Goal: Find specific page/section

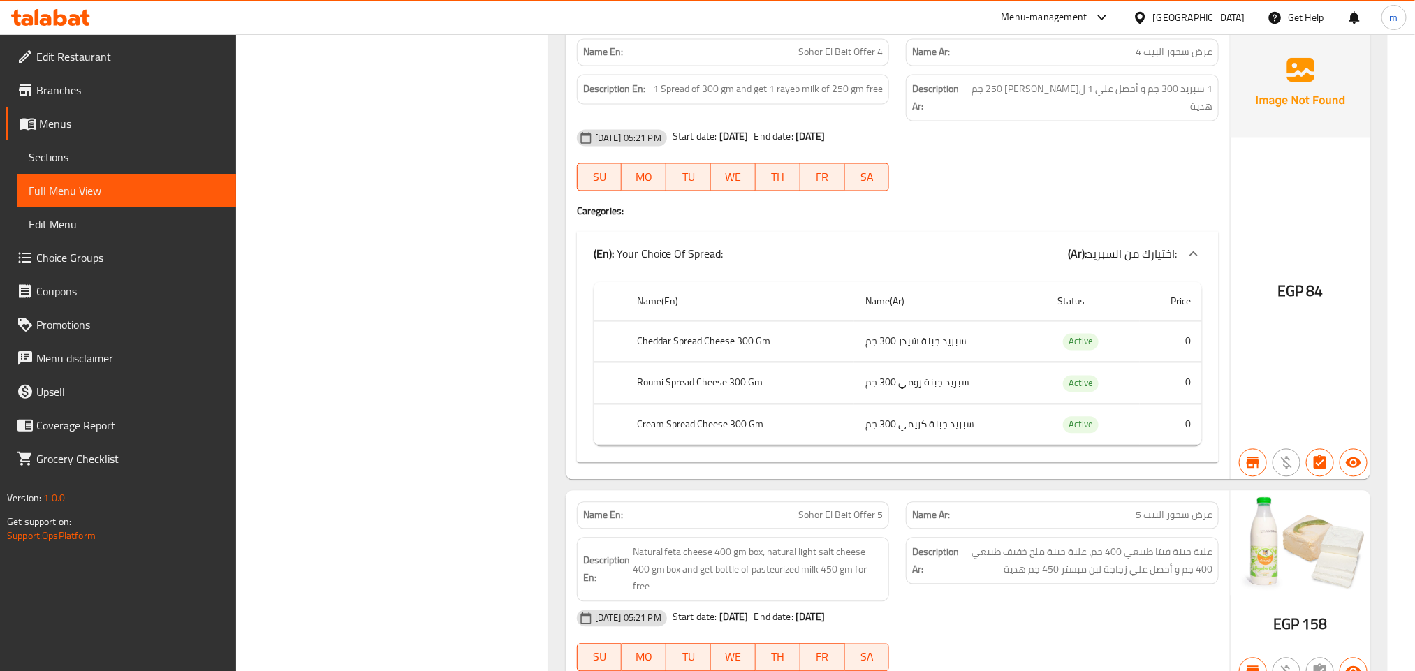
scroll to position [1362, 0]
click at [1232, 15] on div "[GEOGRAPHIC_DATA]" at bounding box center [1199, 17] width 92 height 15
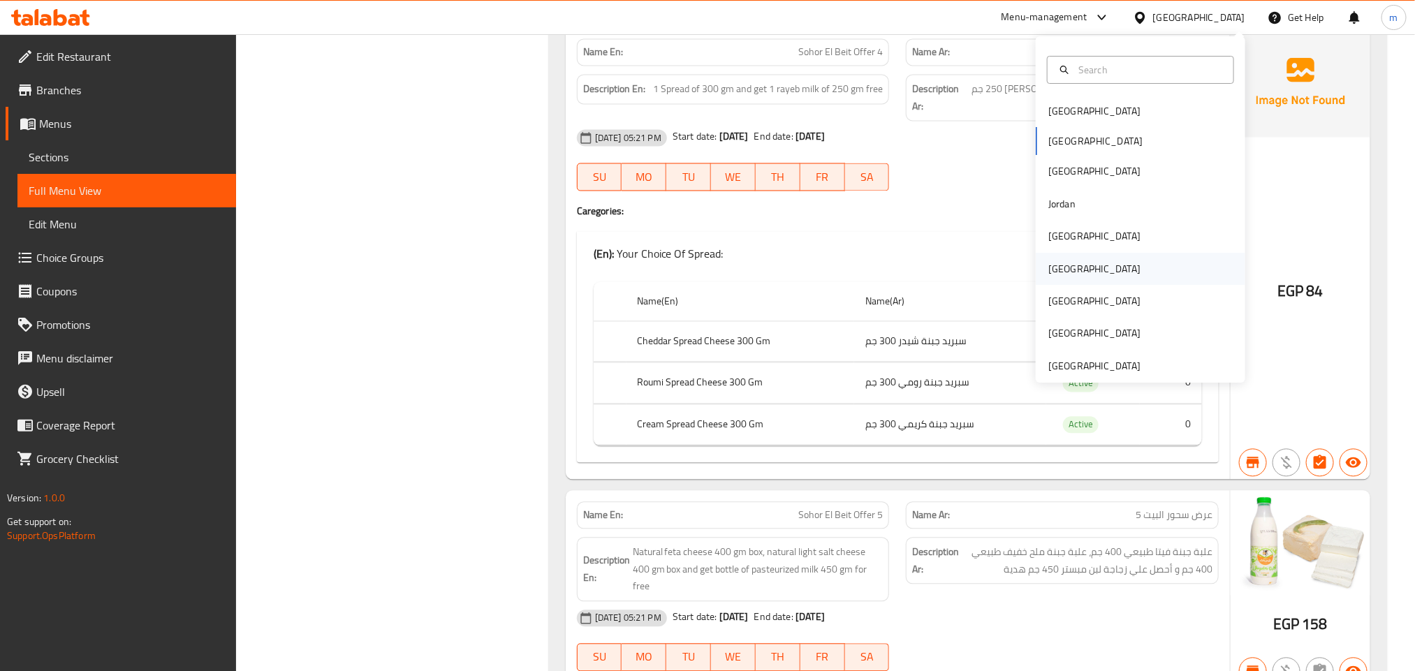
click at [1054, 270] on div "[GEOGRAPHIC_DATA]" at bounding box center [1094, 268] width 92 height 15
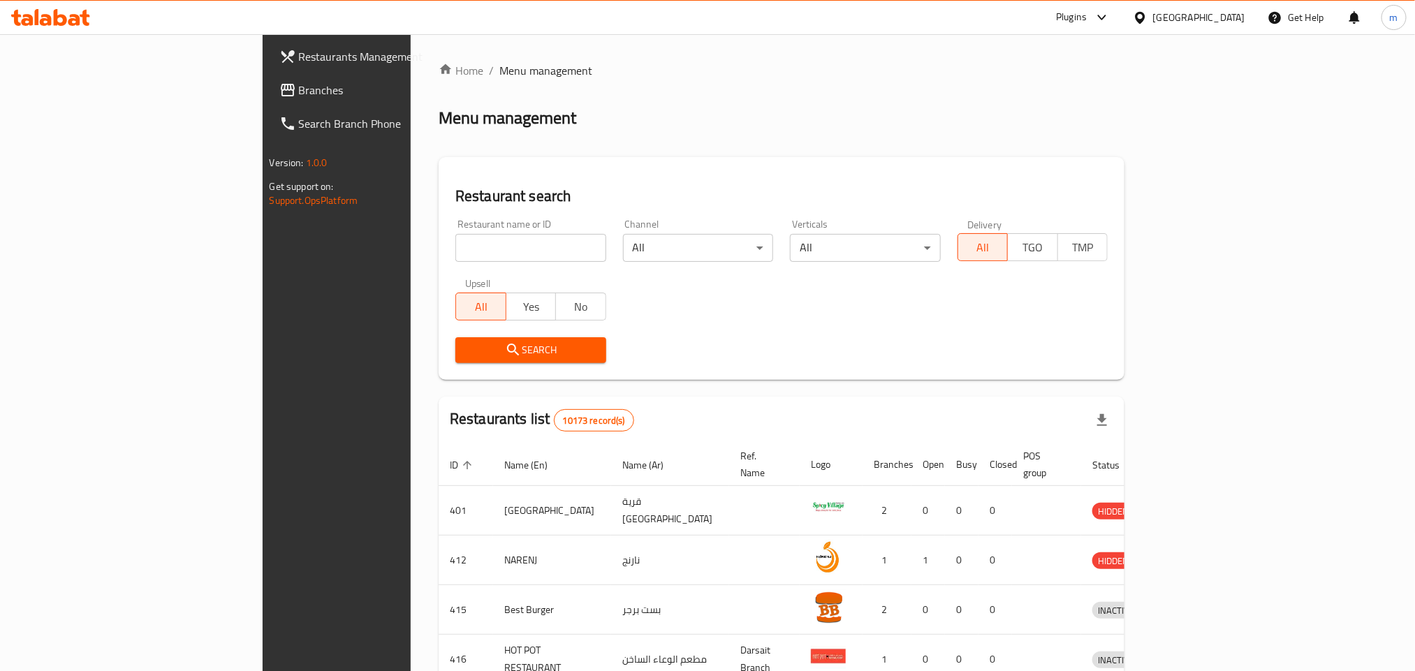
click at [1233, 19] on div "[GEOGRAPHIC_DATA]" at bounding box center [1199, 17] width 92 height 15
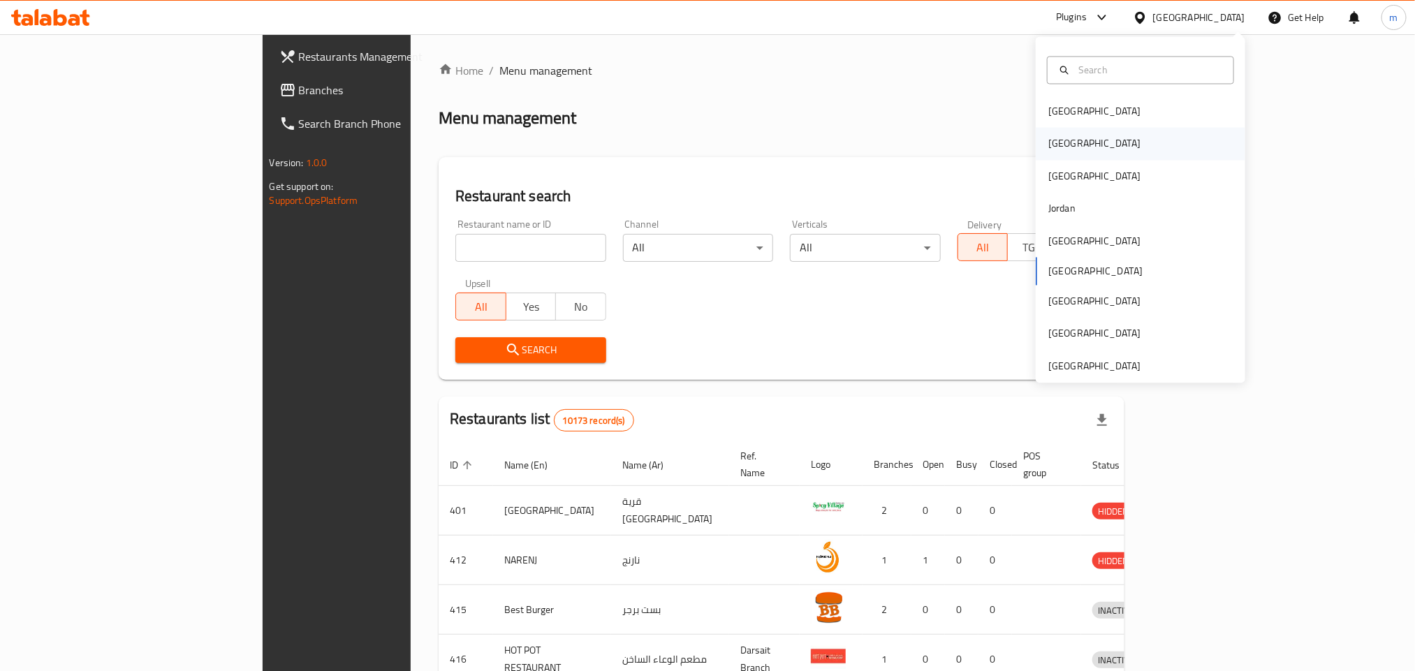
click at [1088, 154] on div "[GEOGRAPHIC_DATA]" at bounding box center [1141, 144] width 210 height 32
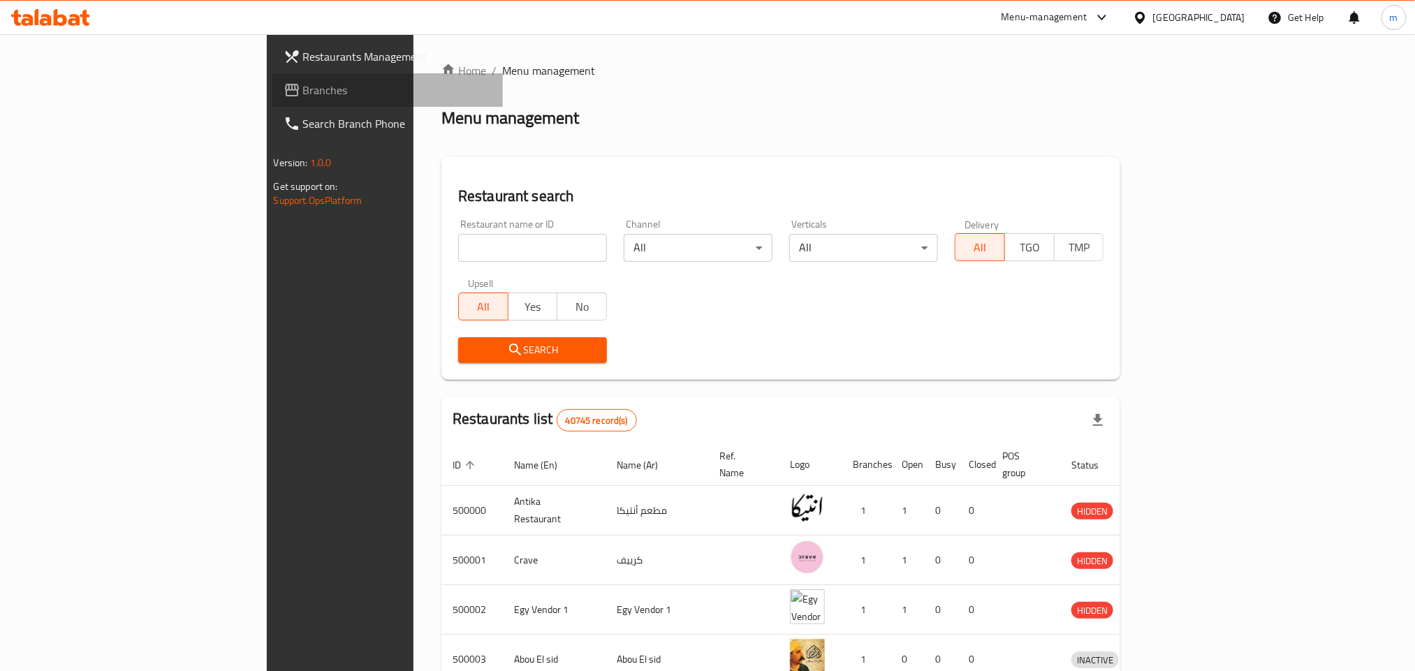
click at [303, 95] on span "Branches" at bounding box center [397, 90] width 189 height 17
